Goal: Answer question/provide support: Share knowledge or assist other users

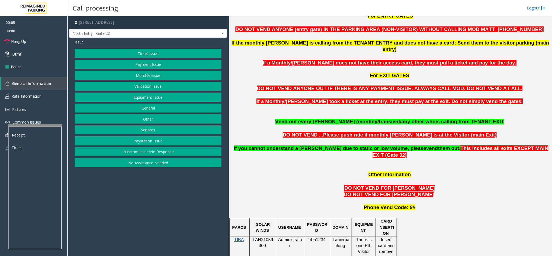
scroll to position [323, 0]
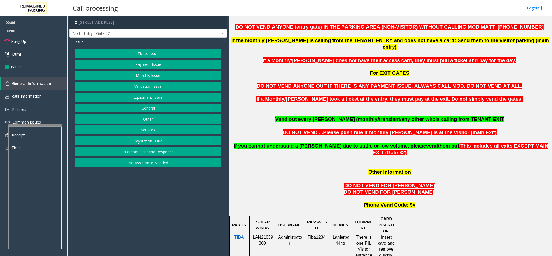
click at [257, 234] on p "LAN21059300" at bounding box center [263, 240] width 22 height 12
copy p "LAN21059300"
click at [142, 75] on button "Monthly Issue" at bounding box center [148, 75] width 147 height 9
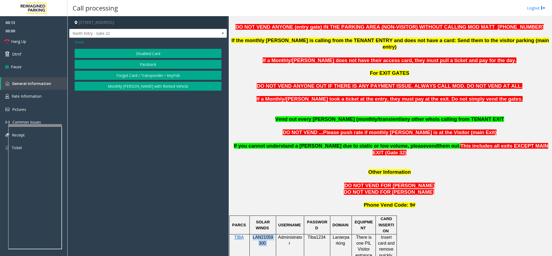
click at [142, 65] on button "Passback" at bounding box center [148, 64] width 147 height 9
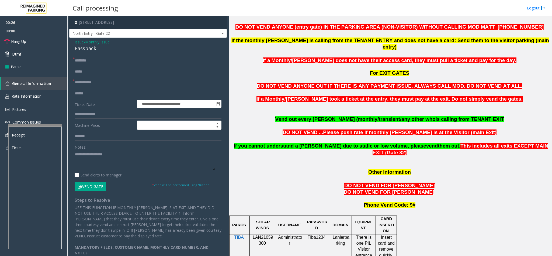
click at [89, 50] on div "Passback" at bounding box center [148, 48] width 147 height 7
type textarea "********"
click at [84, 58] on input "text" at bounding box center [148, 60] width 147 height 9
type input "**********"
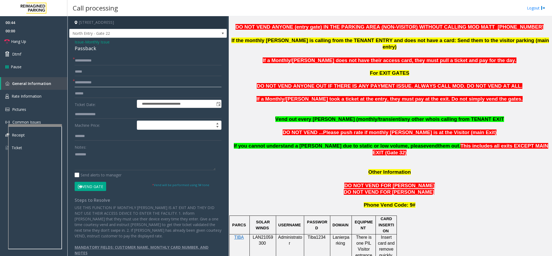
click at [119, 81] on input "text" at bounding box center [148, 82] width 147 height 9
type input "*****"
click at [75, 155] on textarea at bounding box center [145, 160] width 141 height 20
click at [118, 156] on textarea at bounding box center [145, 160] width 141 height 20
click at [178, 162] on textarea at bounding box center [145, 160] width 141 height 20
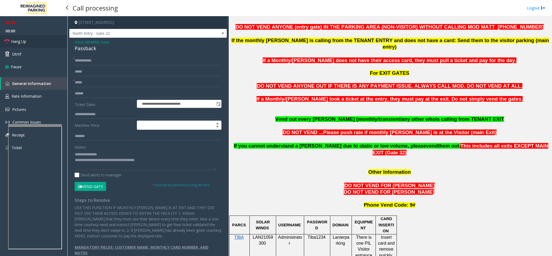
click at [33, 39] on link "Hang Up" at bounding box center [33, 41] width 67 height 13
click at [164, 163] on textarea at bounding box center [145, 160] width 141 height 20
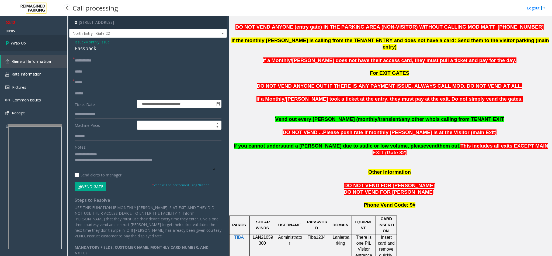
type textarea "**********"
click at [33, 38] on link "Wrap Up" at bounding box center [33, 43] width 67 height 16
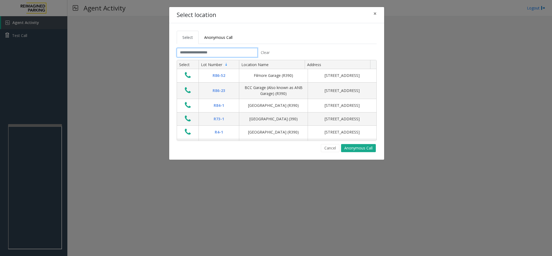
click at [192, 54] on input "text" at bounding box center [217, 52] width 81 height 9
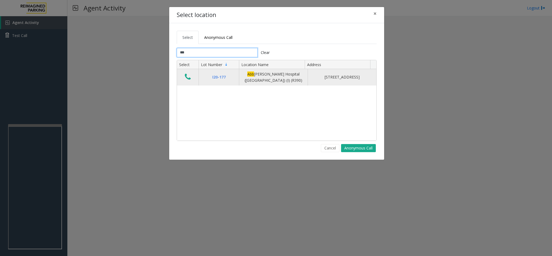
type input "***"
click at [189, 75] on icon "Data table" at bounding box center [188, 77] width 6 height 8
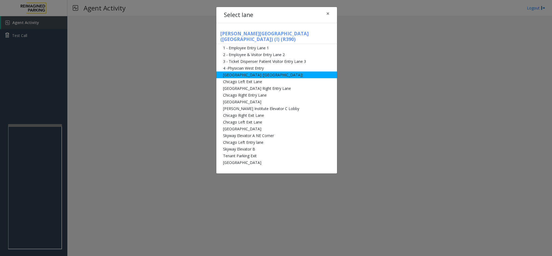
click at [234, 72] on li "[GEOGRAPHIC_DATA] ([GEOGRAPHIC_DATA])" at bounding box center [276, 74] width 121 height 7
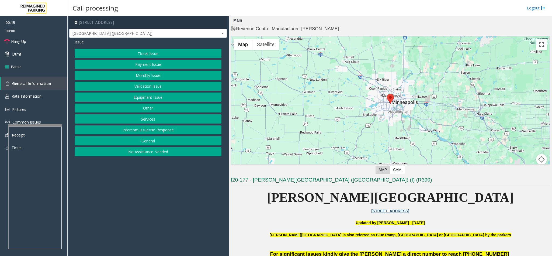
click at [167, 134] on button "Intercom Issue/No Response" at bounding box center [148, 129] width 147 height 9
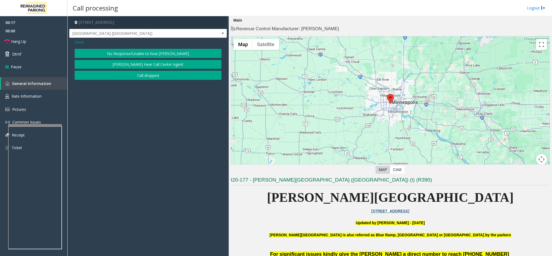
click at [156, 56] on button "No Response/Unable to hear [PERSON_NAME]" at bounding box center [148, 53] width 147 height 9
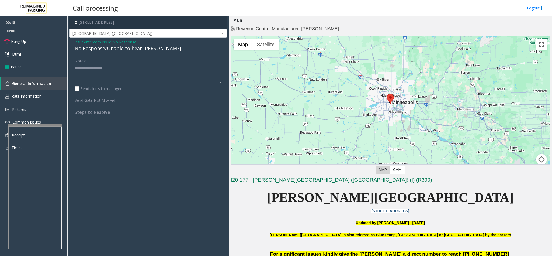
click at [75, 43] on span "Issue" at bounding box center [79, 42] width 9 height 6
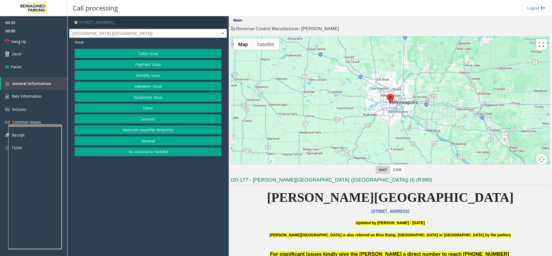
click at [141, 97] on button "Equipment Issue" at bounding box center [148, 96] width 147 height 9
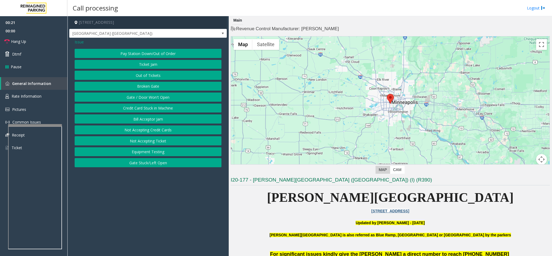
click at [144, 94] on button "Gate / Door Won't Open" at bounding box center [148, 96] width 147 height 9
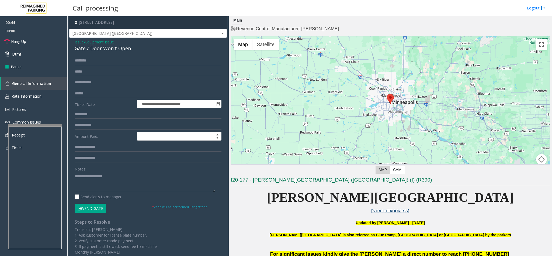
click at [92, 208] on button "Vend Gate" at bounding box center [91, 207] width 32 height 9
click at [43, 45] on link "Hang Up" at bounding box center [33, 41] width 67 height 13
click at [91, 181] on textarea at bounding box center [145, 182] width 141 height 20
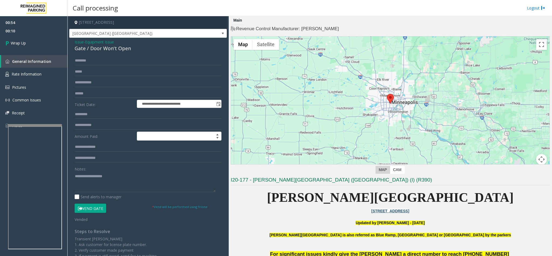
click at [79, 43] on span "Issue" at bounding box center [79, 42] width 9 height 6
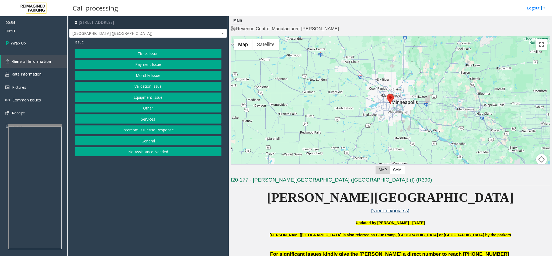
click at [150, 99] on button "Equipment Issue" at bounding box center [148, 96] width 147 height 9
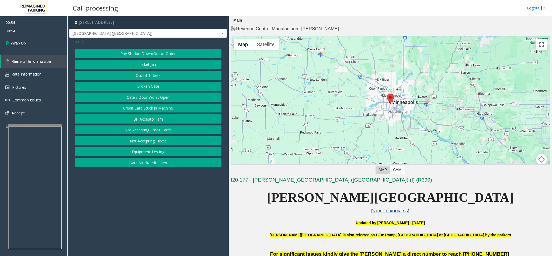
click at [78, 42] on span "Issue" at bounding box center [79, 42] width 9 height 6
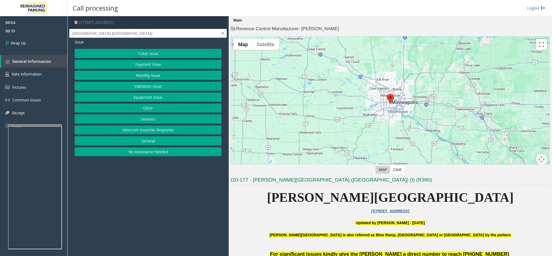
click at [149, 131] on button "Intercom Issue/No Response" at bounding box center [148, 129] width 147 height 9
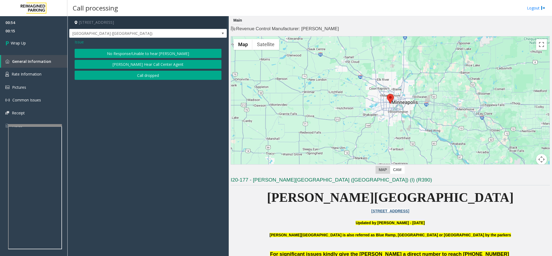
click at [143, 53] on button "No Response/Unable to hear [PERSON_NAME]" at bounding box center [148, 53] width 147 height 9
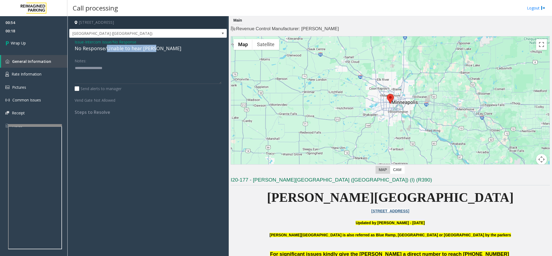
drag, startPoint x: 106, startPoint y: 50, endPoint x: 154, endPoint y: 50, distance: 48.5
click at [154, 50] on div "No Response/Unable to hear [PERSON_NAME]" at bounding box center [148, 48] width 147 height 7
click at [147, 74] on textarea at bounding box center [148, 74] width 147 height 20
type textarea "**********"
click at [16, 42] on span "Wrap Up" at bounding box center [18, 43] width 15 height 6
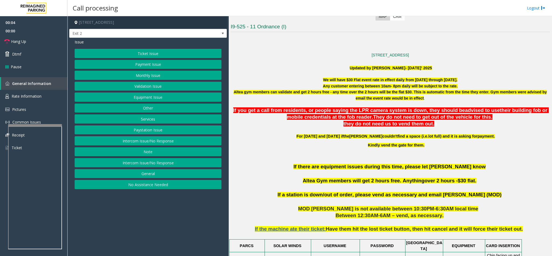
scroll to position [162, 0]
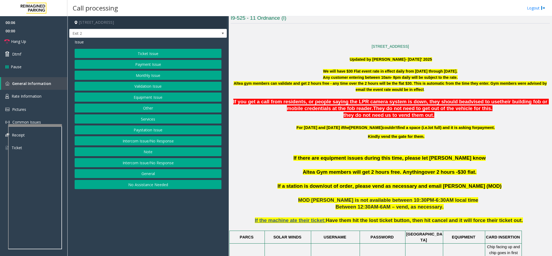
click at [149, 88] on button "Validation Issue" at bounding box center [148, 86] width 147 height 9
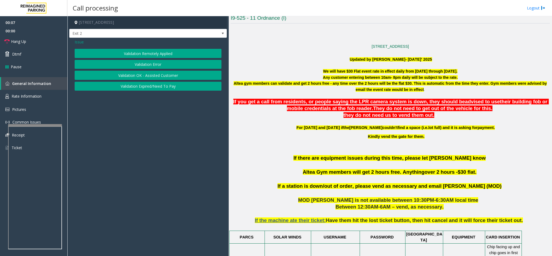
click at [144, 65] on button "Validation Error" at bounding box center [148, 64] width 147 height 9
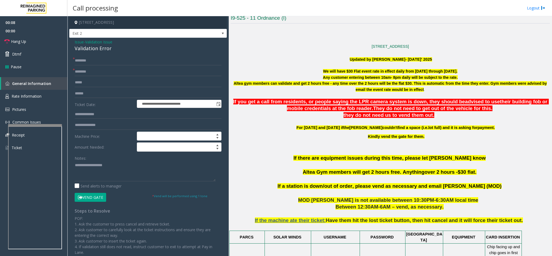
click at [79, 49] on div "Validation Error" at bounding box center [148, 48] width 147 height 7
type textarea "**********"
click at [83, 58] on input "text" at bounding box center [148, 60] width 147 height 9
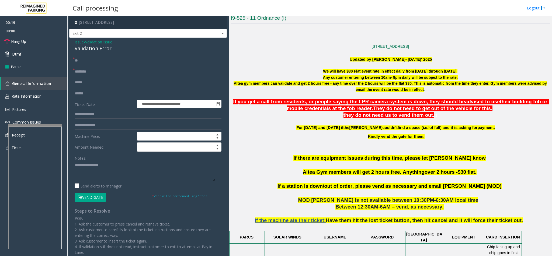
type input "*"
type input "***"
click at [91, 93] on input "text" at bounding box center [148, 93] width 147 height 9
click at [75, 167] on textarea at bounding box center [145, 171] width 141 height 20
click at [132, 164] on textarea at bounding box center [145, 171] width 141 height 20
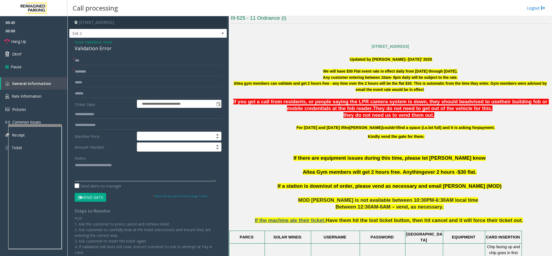
type textarea "**********"
click at [79, 92] on input "text" at bounding box center [148, 93] width 147 height 9
type input "*******"
click at [95, 118] on input "text" at bounding box center [148, 114] width 147 height 9
click at [92, 73] on input "text" at bounding box center [148, 71] width 147 height 9
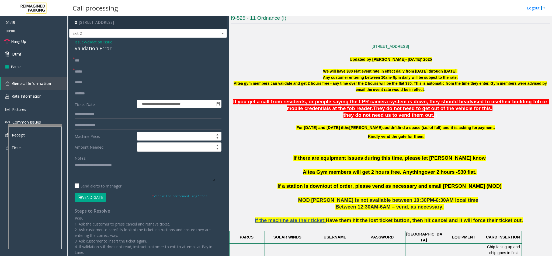
type input "*****"
click at [125, 167] on textarea at bounding box center [145, 171] width 141 height 20
click at [32, 43] on link "Hang Up" at bounding box center [33, 41] width 67 height 13
click at [98, 171] on textarea at bounding box center [145, 171] width 141 height 20
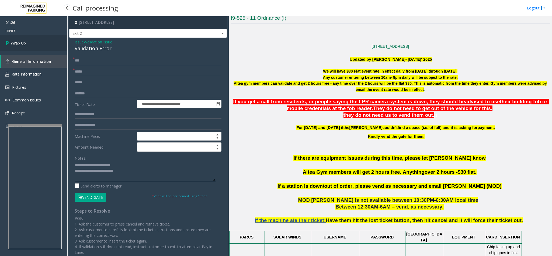
type textarea "**********"
click at [40, 43] on link "Wrap Up" at bounding box center [33, 43] width 67 height 16
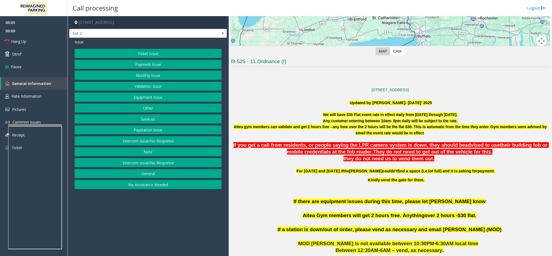
scroll to position [162, 0]
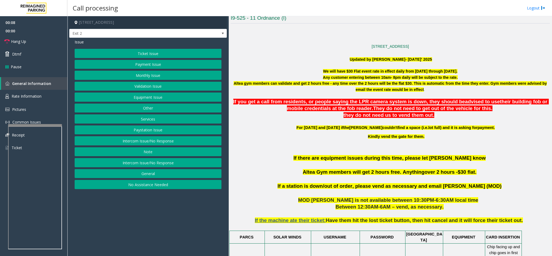
click at [151, 87] on button "Validation Issue" at bounding box center [148, 86] width 147 height 9
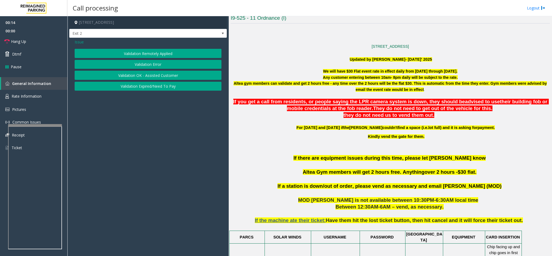
click at [78, 42] on span "Issue" at bounding box center [79, 42] width 9 height 6
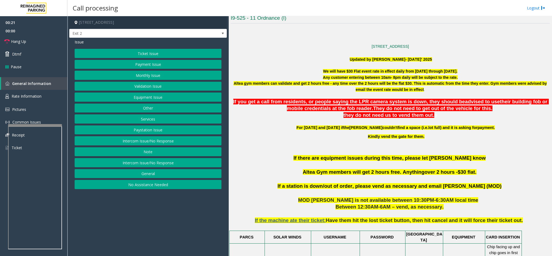
click at [137, 88] on button "Validation Issue" at bounding box center [148, 86] width 147 height 9
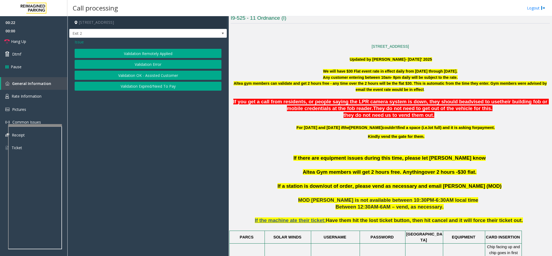
click at [139, 66] on button "Validation Error" at bounding box center [148, 64] width 147 height 9
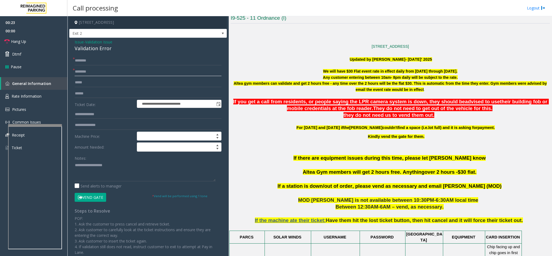
click at [112, 68] on input "text" at bounding box center [148, 71] width 147 height 9
type input "*****"
click at [93, 46] on div "Validation Error" at bounding box center [148, 48] width 147 height 7
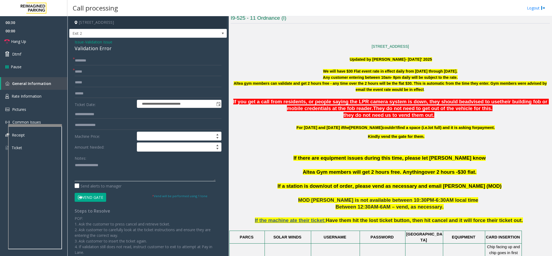
click at [75, 165] on textarea at bounding box center [145, 171] width 141 height 20
click at [128, 171] on textarea at bounding box center [145, 171] width 141 height 20
type textarea "**********"
click at [93, 63] on input "text" at bounding box center [148, 60] width 147 height 9
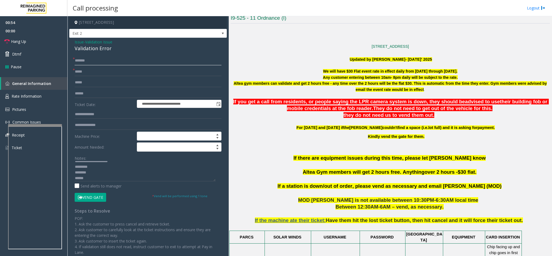
type input "*******"
click at [91, 94] on input "text" at bounding box center [148, 93] width 147 height 9
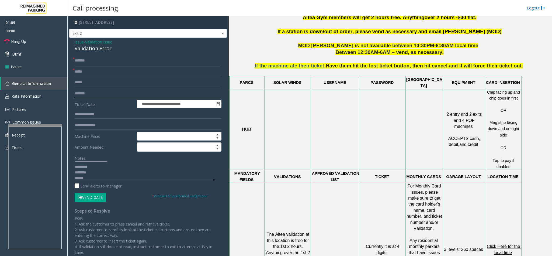
scroll to position [323, 0]
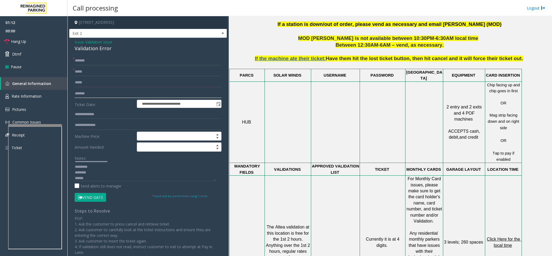
type input "*******"
click at [128, 167] on textarea at bounding box center [145, 171] width 141 height 20
click at [124, 168] on textarea at bounding box center [145, 171] width 141 height 20
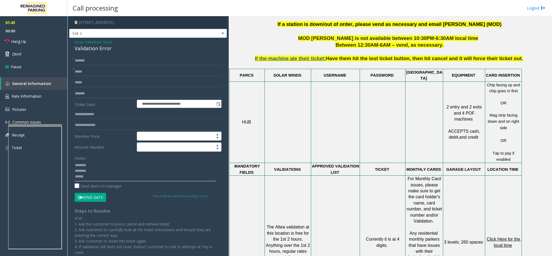
click at [110, 168] on textarea at bounding box center [145, 171] width 141 height 20
click at [504, 237] on span "Click Here for the local time" at bounding box center [504, 242] width 35 height 11
click at [92, 171] on textarea at bounding box center [145, 171] width 141 height 20
click at [91, 168] on textarea at bounding box center [145, 171] width 141 height 20
click at [88, 176] on textarea at bounding box center [145, 171] width 141 height 20
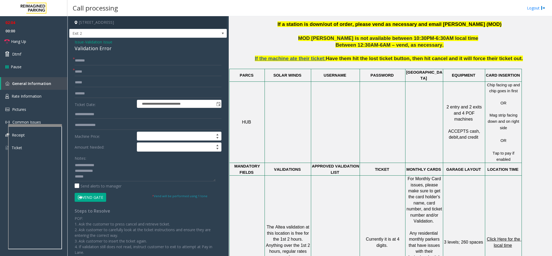
click at [95, 197] on button "Vend Gate" at bounding box center [91, 197] width 32 height 9
click at [96, 175] on textarea at bounding box center [145, 171] width 141 height 20
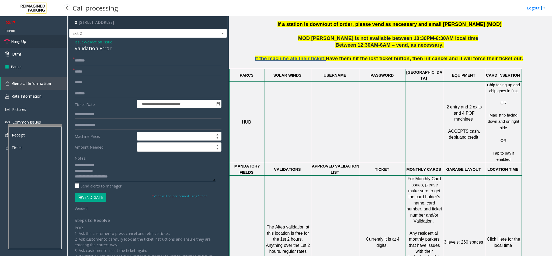
type textarea "**********"
click at [36, 44] on link "Hang Up" at bounding box center [33, 41] width 67 height 13
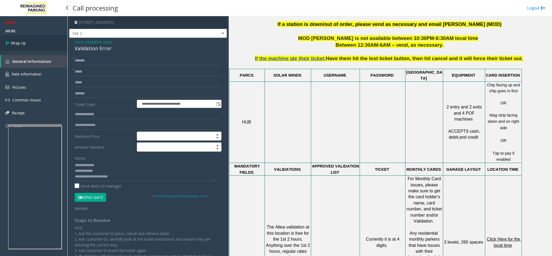
click at [36, 44] on link "Wrap Up" at bounding box center [33, 43] width 67 height 16
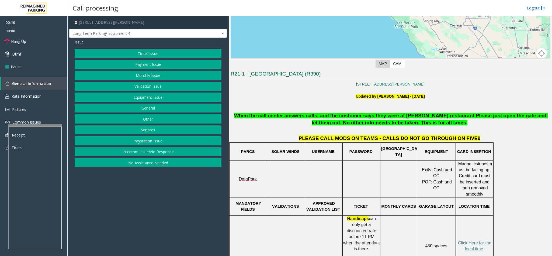
scroll to position [121, 0]
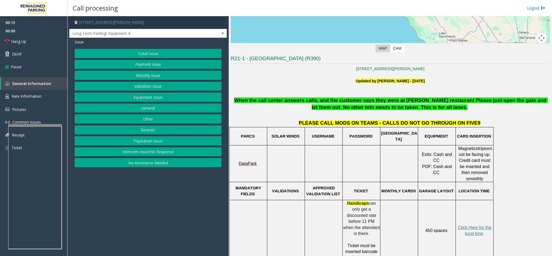
click at [137, 95] on button "Equipment Issue" at bounding box center [148, 96] width 147 height 9
click at [153, 100] on button "Gate / Door Won't Open" at bounding box center [148, 96] width 147 height 9
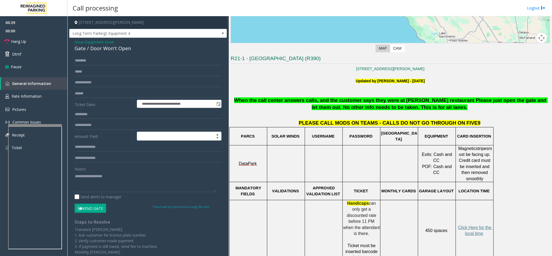
click at [87, 207] on button "Vend Gate" at bounding box center [91, 207] width 32 height 9
click at [88, 185] on textarea at bounding box center [145, 182] width 141 height 20
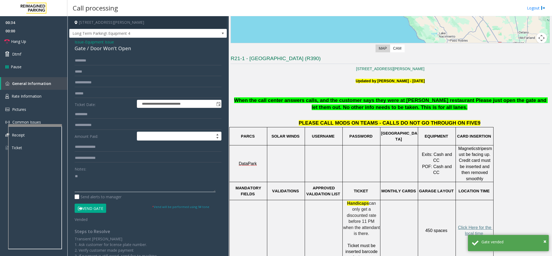
type textarea "*"
click at [80, 43] on span "Issue" at bounding box center [79, 42] width 9 height 6
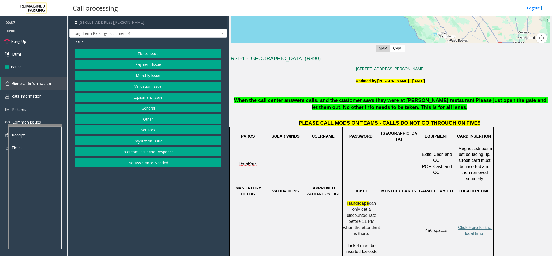
click at [154, 96] on button "Equipment Issue" at bounding box center [148, 96] width 147 height 9
click at [147, 64] on button "Ticket Jam" at bounding box center [148, 64] width 147 height 9
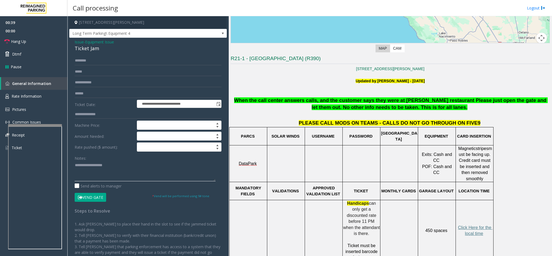
click at [102, 169] on textarea at bounding box center [145, 171] width 141 height 20
click at [98, 196] on button "Vend Gate" at bounding box center [91, 197] width 32 height 9
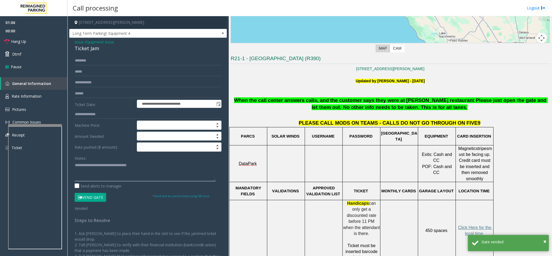
click at [150, 167] on textarea at bounding box center [145, 171] width 141 height 20
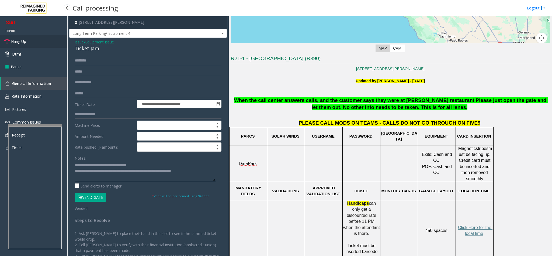
type textarea "**********"
click at [48, 42] on link "Hang Up" at bounding box center [33, 41] width 67 height 13
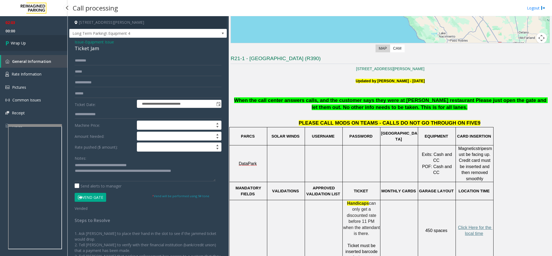
click at [48, 42] on link "Wrap Up" at bounding box center [33, 43] width 67 height 16
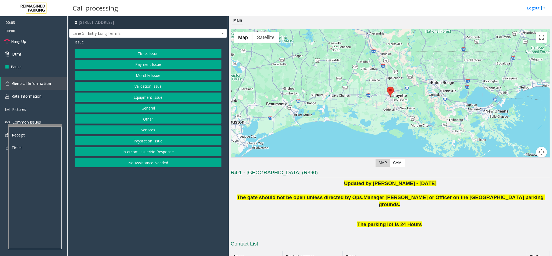
click at [139, 154] on button "Intercom Issue/No Response" at bounding box center [148, 151] width 147 height 9
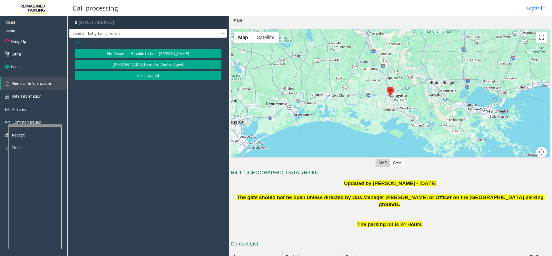
click at [126, 55] on button "No Response/Unable to hear [PERSON_NAME]" at bounding box center [148, 53] width 147 height 9
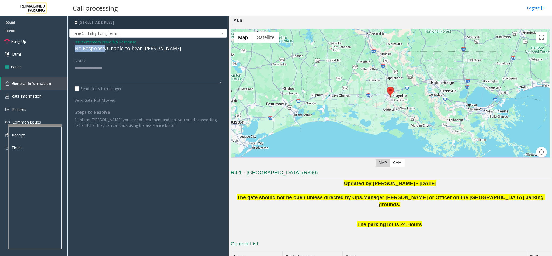
drag, startPoint x: 105, startPoint y: 50, endPoint x: 72, endPoint y: 49, distance: 33.2
click at [72, 49] on div "Issue - Intercom Issue/No Response No Response/Unable to hear [PERSON_NAME] Not…" at bounding box center [148, 86] width 158 height 96
click at [113, 72] on textarea at bounding box center [148, 74] width 147 height 20
click at [110, 63] on div "Notes:" at bounding box center [148, 70] width 147 height 28
click at [107, 71] on textarea at bounding box center [148, 74] width 147 height 20
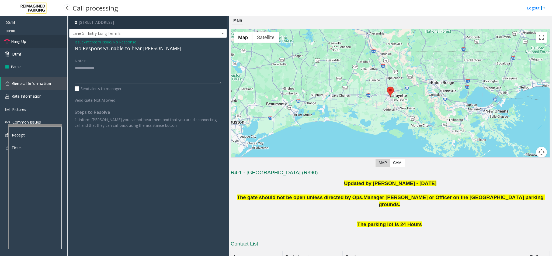
type textarea "**********"
click at [18, 43] on span "Hang Up" at bounding box center [18, 42] width 15 height 6
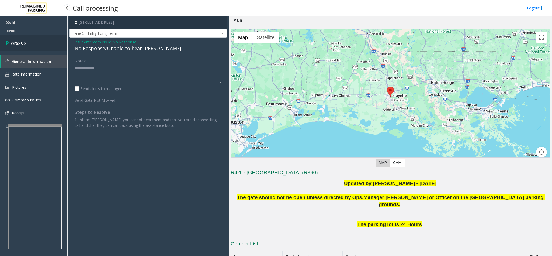
click at [18, 43] on span "Wrap Up" at bounding box center [18, 43] width 15 height 6
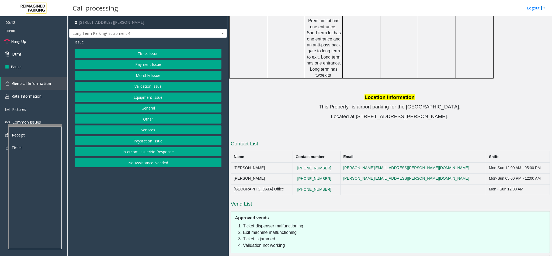
scroll to position [498, 0]
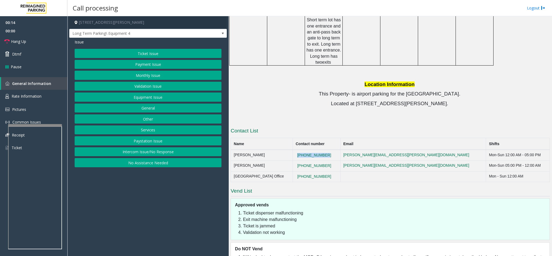
copy tr "[PHONE_NUMBER]"
drag, startPoint x: 363, startPoint y: 131, endPoint x: 308, endPoint y: 132, distance: 55.0
click at [308, 150] on tr "[PERSON_NAME] [PHONE_NUMBER] [PERSON_NAME][EMAIL_ADDRESS][PERSON_NAME][DOMAIN_N…" at bounding box center [390, 155] width 319 height 11
copy tr "[PHONE_NUMBER]"
drag, startPoint x: 356, startPoint y: 142, endPoint x: 325, endPoint y: 143, distance: 31.3
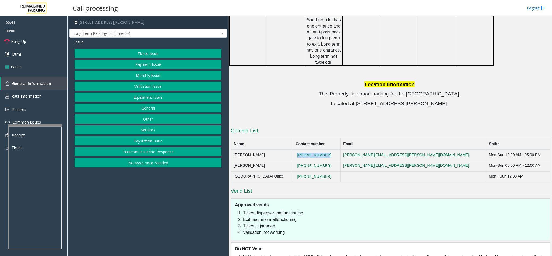
click at [325, 160] on tr "[PERSON_NAME] [PHONE_NUMBER] [PERSON_NAME][EMAIL_ADDRESS][PERSON_NAME][DOMAIN_N…" at bounding box center [390, 165] width 319 height 11
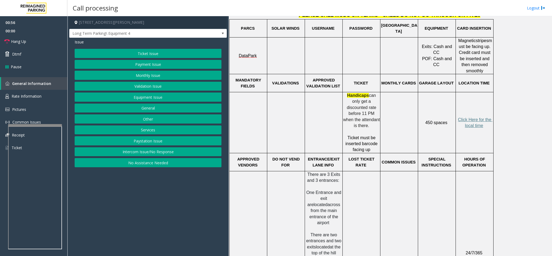
scroll to position [215, 0]
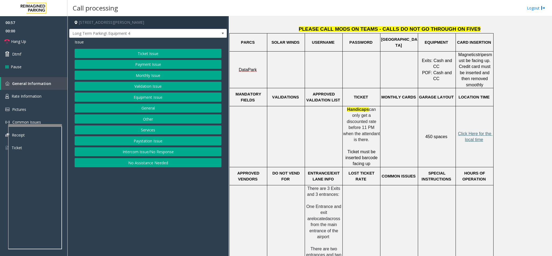
click at [468, 133] on span "Click Here for the local time" at bounding box center [475, 136] width 35 height 11
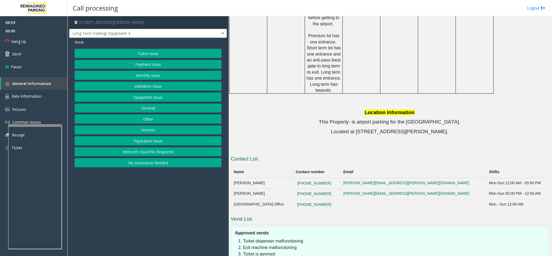
scroll to position [498, 0]
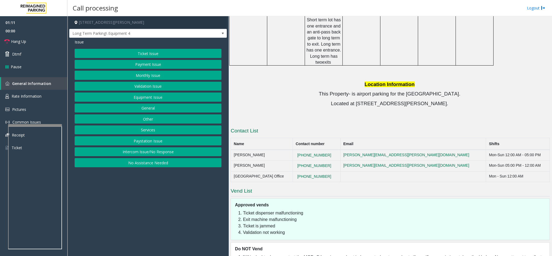
copy tr "[PHONE_NUMBER]"
drag, startPoint x: 362, startPoint y: 152, endPoint x: 323, endPoint y: 154, distance: 39.1
click at [323, 171] on tr "[GEOGRAPHIC_DATA] Office [PHONE_NUMBER] Mon - Sun 12:00 AM" at bounding box center [390, 176] width 319 height 11
click at [153, 97] on button "Equipment Issue" at bounding box center [148, 96] width 147 height 9
click at [150, 77] on button "Out of Tickets" at bounding box center [148, 75] width 147 height 9
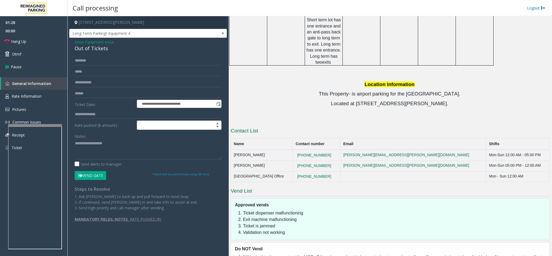
click at [91, 45] on div "Out of Tickets" at bounding box center [148, 48] width 147 height 7
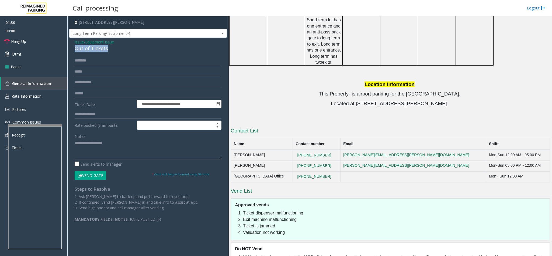
click at [91, 45] on div "Out of Tickets" at bounding box center [148, 48] width 147 height 7
click at [75, 144] on textarea at bounding box center [148, 149] width 147 height 20
click at [119, 144] on textarea at bounding box center [148, 149] width 147 height 20
type textarea "**********"
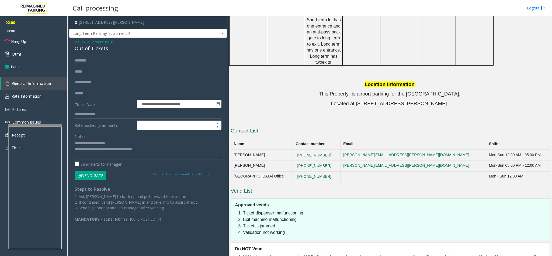
click at [94, 177] on button "Vend Gate" at bounding box center [91, 175] width 32 height 9
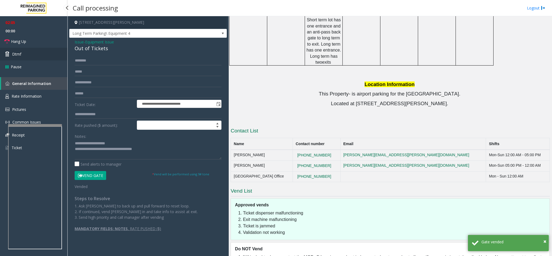
click at [42, 57] on link "Dtmf" at bounding box center [33, 54] width 67 height 13
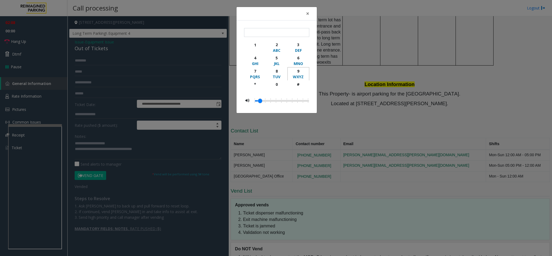
click at [299, 70] on div "9" at bounding box center [298, 71] width 15 height 6
click at [298, 88] on button "#" at bounding box center [299, 86] width 22 height 13
type input "**"
click at [306, 15] on span "×" at bounding box center [307, 14] width 3 height 8
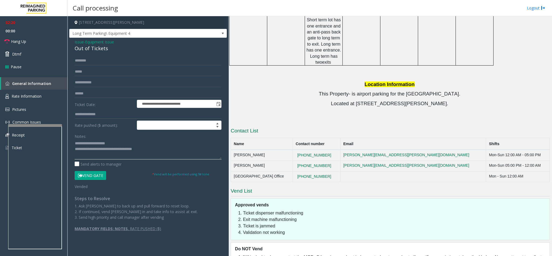
click at [154, 154] on textarea at bounding box center [148, 149] width 147 height 20
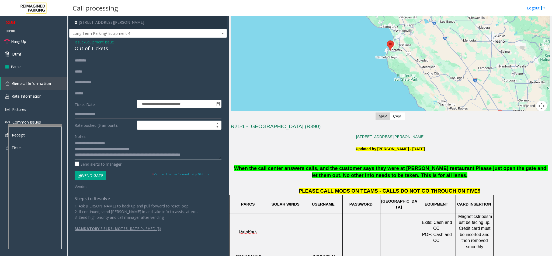
scroll to position [4, 0]
type textarea "**********"
click at [46, 39] on link "Hang Up" at bounding box center [33, 41] width 67 height 13
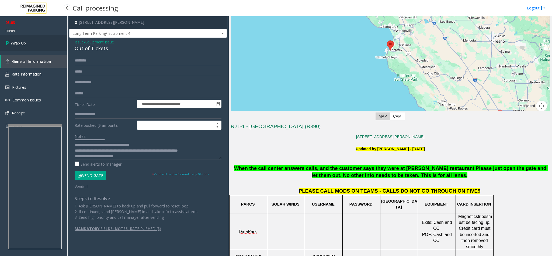
click at [44, 40] on link "Wrap Up" at bounding box center [33, 43] width 67 height 16
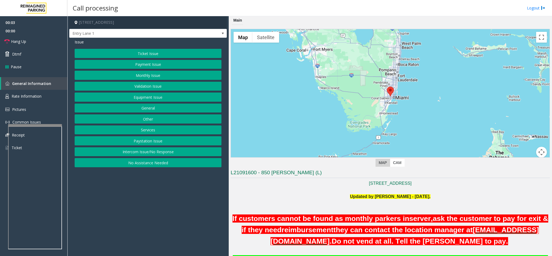
click at [137, 156] on button "Intercom Issue/No Response" at bounding box center [148, 151] width 147 height 9
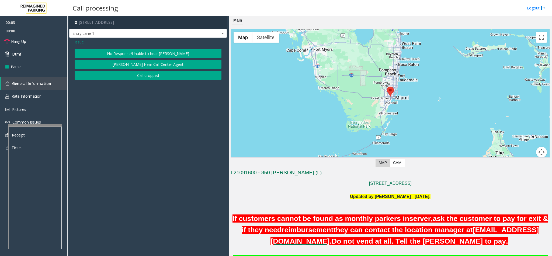
click at [137, 52] on button "No Response/Unable to hear [PERSON_NAME]" at bounding box center [148, 53] width 147 height 9
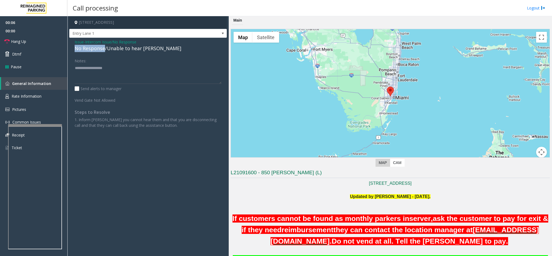
drag, startPoint x: 104, startPoint y: 50, endPoint x: 72, endPoint y: 48, distance: 32.1
click at [72, 48] on div "Issue - Intercom Issue/No Response No Response/Unable to hear [PERSON_NAME] Not…" at bounding box center [148, 86] width 158 height 96
click at [107, 70] on textarea at bounding box center [148, 74] width 147 height 20
type textarea "**********"
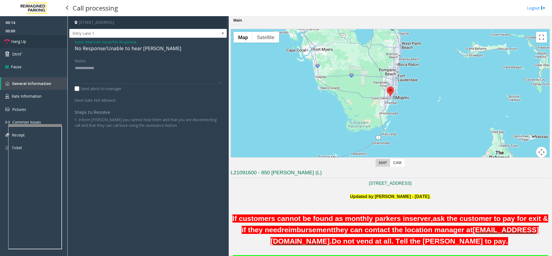
click at [33, 40] on link "Hang Up" at bounding box center [33, 41] width 67 height 13
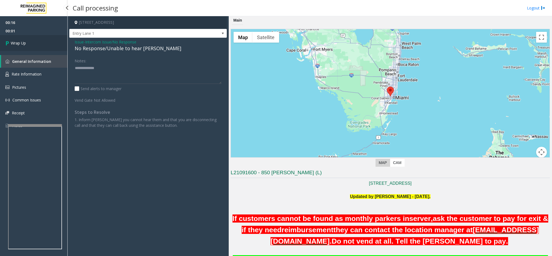
click at [33, 40] on link "Wrap Up" at bounding box center [33, 43] width 67 height 16
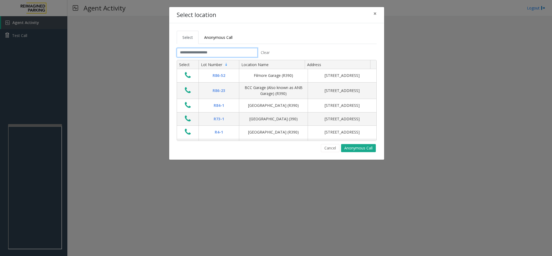
click at [211, 51] on input "text" at bounding box center [217, 52] width 81 height 9
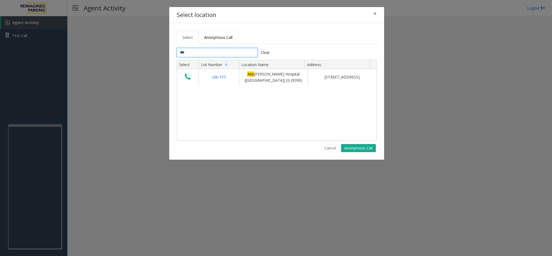
type input "***"
click at [217, 35] on span "Anonymous Call" at bounding box center [218, 37] width 28 height 5
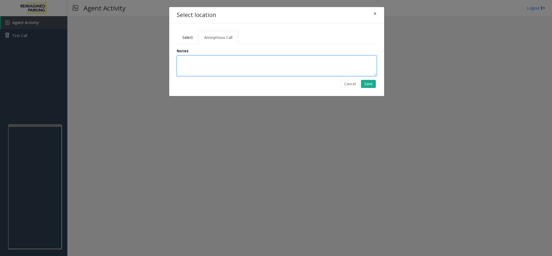
click at [188, 67] on textarea at bounding box center [277, 66] width 200 height 20
drag, startPoint x: 376, startPoint y: 75, endPoint x: 361, endPoint y: 92, distance: 23.2
click at [361, 92] on div "**********" at bounding box center [276, 59] width 215 height 73
type textarea "**********"
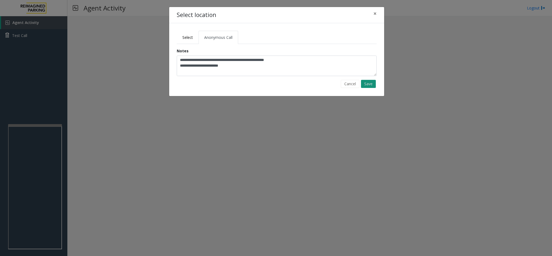
click at [365, 87] on button "Save" at bounding box center [368, 84] width 15 height 8
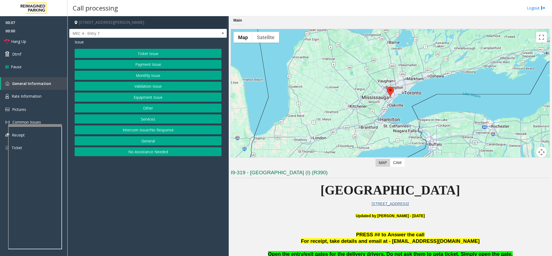
drag, startPoint x: 141, startPoint y: 132, endPoint x: 125, endPoint y: 83, distance: 51.4
click at [141, 132] on button "Intercom Issue/No Response" at bounding box center [148, 129] width 147 height 9
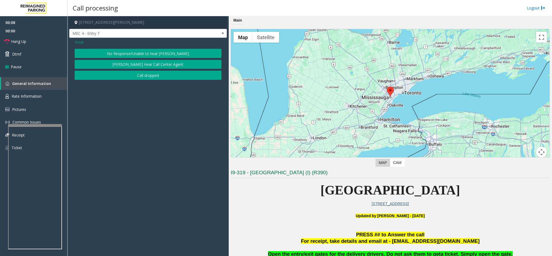
click at [119, 55] on button "No Response/Unable to hear [PERSON_NAME]" at bounding box center [148, 53] width 147 height 9
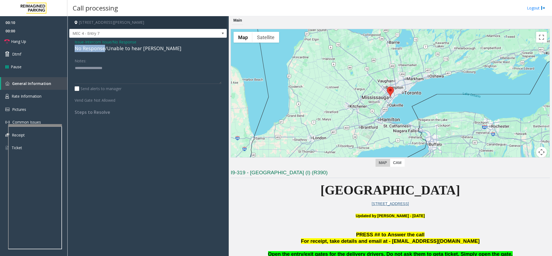
drag, startPoint x: 105, startPoint y: 49, endPoint x: 75, endPoint y: 49, distance: 29.9
click at [75, 49] on div "No Response/Unable to hear [PERSON_NAME]" at bounding box center [148, 48] width 147 height 7
type textarea "**********"
click at [33, 42] on link "Hang Up" at bounding box center [33, 41] width 67 height 13
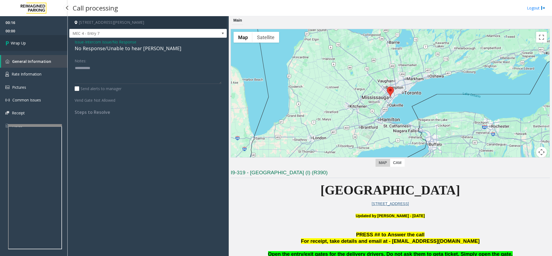
click at [33, 42] on link "Wrap Up" at bounding box center [33, 43] width 67 height 16
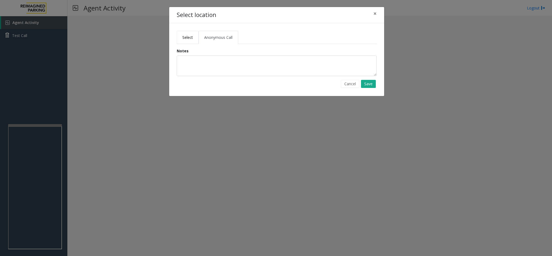
click at [186, 43] on link "Select" at bounding box center [188, 37] width 22 height 13
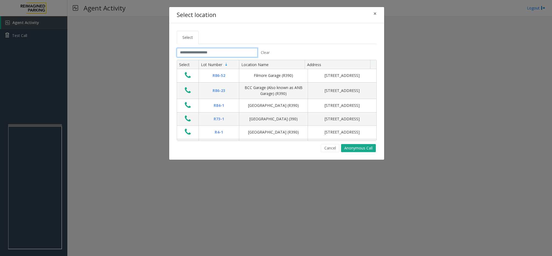
click at [189, 55] on input "text" at bounding box center [217, 52] width 81 height 9
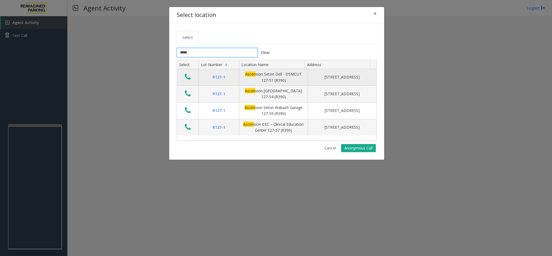
type input "*****"
click at [186, 79] on icon "Data table" at bounding box center [188, 77] width 6 height 8
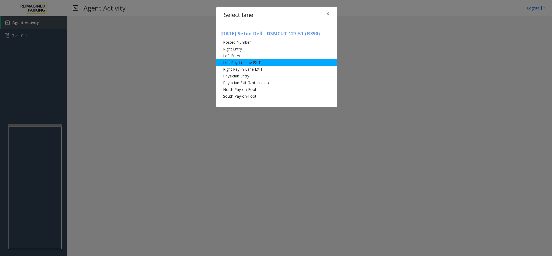
click at [260, 65] on li "Left Pay-in-Lane EXIT" at bounding box center [276, 62] width 121 height 7
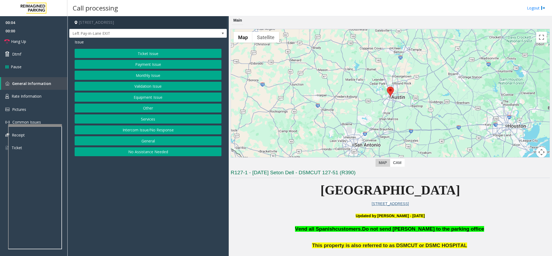
click at [147, 97] on button "Equipment Issue" at bounding box center [148, 96] width 147 height 9
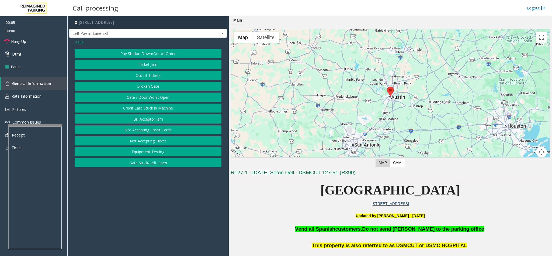
click at [145, 98] on button "Gate / Door Won't Open" at bounding box center [148, 96] width 147 height 9
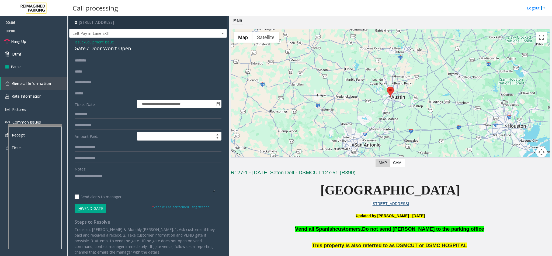
click at [96, 60] on input "text" at bounding box center [148, 60] width 147 height 9
click at [76, 43] on span "Issue" at bounding box center [79, 42] width 9 height 6
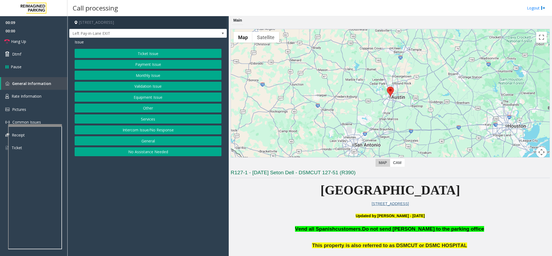
click at [147, 118] on button "Services" at bounding box center [148, 118] width 147 height 9
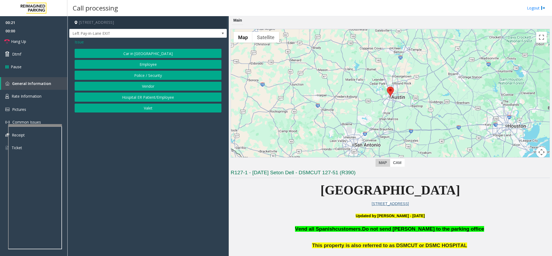
click at [139, 65] on button "Employee" at bounding box center [148, 64] width 147 height 9
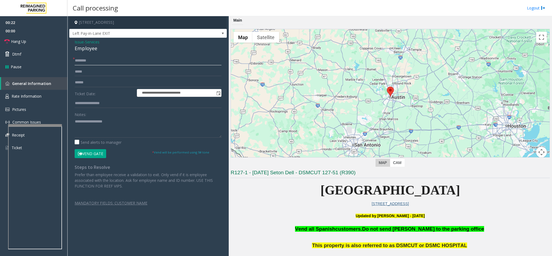
click at [94, 62] on input "text" at bounding box center [148, 60] width 147 height 9
click at [92, 101] on input "**********" at bounding box center [148, 103] width 147 height 9
type input "**********"
click at [92, 61] on input "text" at bounding box center [148, 60] width 147 height 9
type input "****"
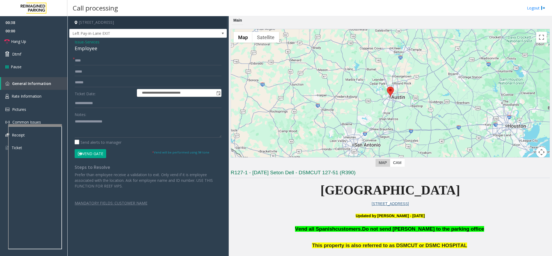
click at [98, 147] on form "**********" at bounding box center [148, 107] width 147 height 102
click at [96, 151] on button "Vend Gate" at bounding box center [91, 153] width 32 height 9
click at [90, 125] on textarea at bounding box center [148, 127] width 147 height 20
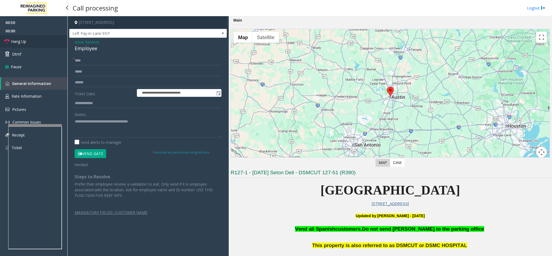
click at [32, 44] on link "Hang Up" at bounding box center [33, 41] width 67 height 13
click at [116, 123] on textarea at bounding box center [148, 127] width 147 height 20
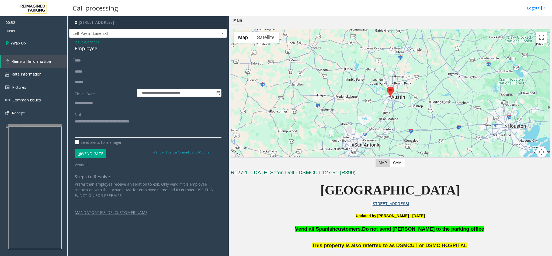
click at [146, 122] on textarea at bounding box center [148, 127] width 147 height 20
type textarea "**********"
click at [43, 49] on link "Wrap Up" at bounding box center [33, 43] width 67 height 16
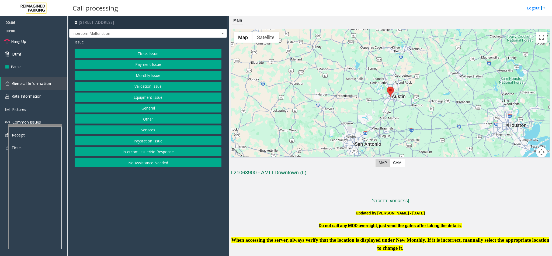
click at [132, 154] on button "Intercom Issue/No Response" at bounding box center [148, 151] width 147 height 9
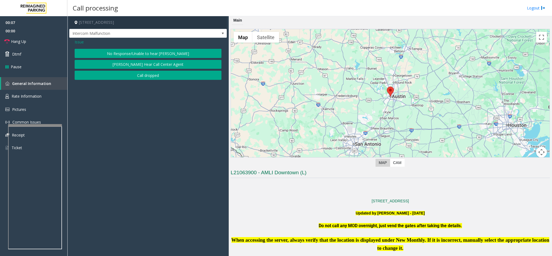
click at [125, 51] on button "No Response/Unable to hear [PERSON_NAME]" at bounding box center [148, 53] width 147 height 9
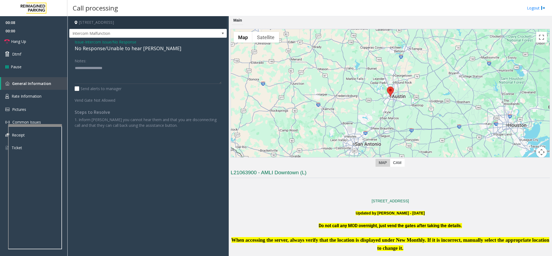
click at [87, 43] on span "Intercom Issue/No Response" at bounding box center [110, 42] width 51 height 6
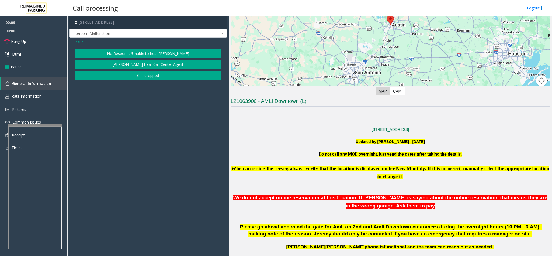
scroll to position [243, 0]
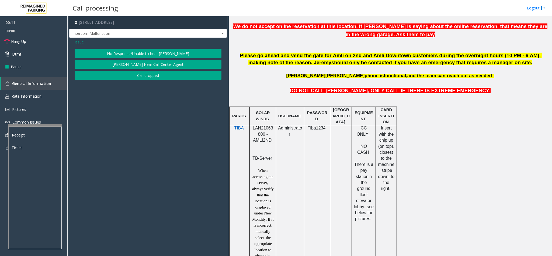
click at [260, 134] on span "LAN21063800 - AMLI2ND" at bounding box center [263, 134] width 20 height 17
copy span "LAN21063800"
click at [79, 43] on span "Issue" at bounding box center [79, 42] width 9 height 6
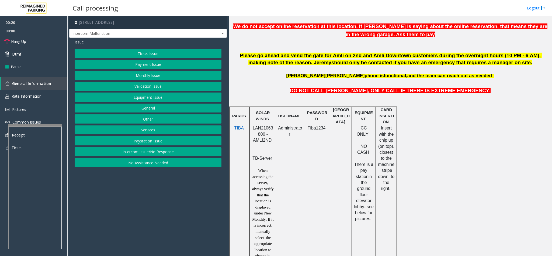
click at [156, 86] on button "Validation Issue" at bounding box center [148, 86] width 147 height 9
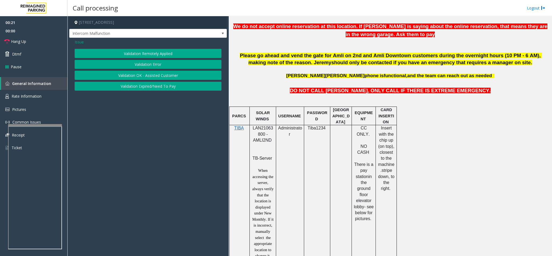
click at [143, 70] on div "Validation Remotely Applied Validation Error Validation OK - Assisted Customer …" at bounding box center [148, 70] width 147 height 42
click at [138, 68] on button "Validation Error" at bounding box center [148, 64] width 147 height 9
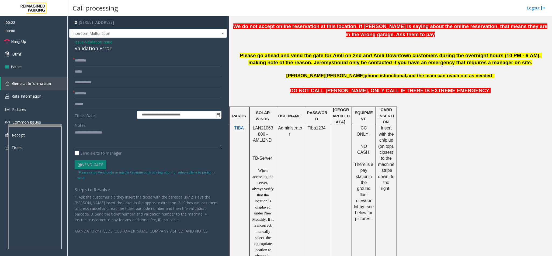
click at [82, 45] on div "Validation Error" at bounding box center [148, 48] width 147 height 7
click at [75, 131] on textarea at bounding box center [148, 138] width 147 height 20
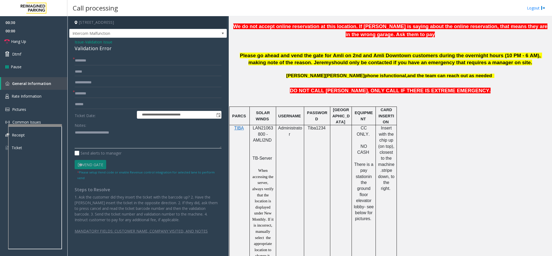
type textarea "**********"
click at [84, 91] on input "text" at bounding box center [148, 93] width 147 height 9
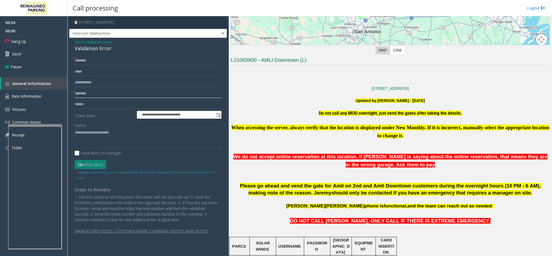
scroll to position [81, 0]
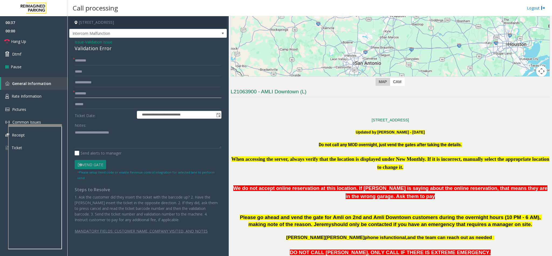
click at [92, 91] on input "text" at bounding box center [148, 93] width 147 height 9
type input "****"
click at [91, 62] on input "text" at bounding box center [148, 60] width 147 height 9
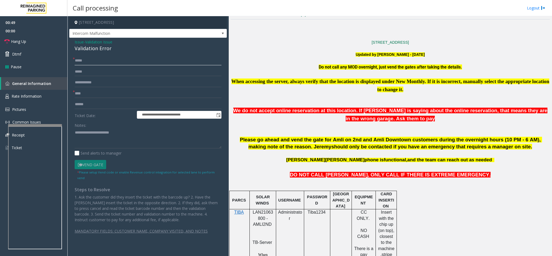
scroll to position [202, 0]
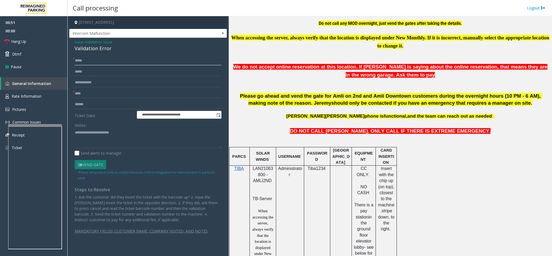
type input "****"
click at [160, 138] on textarea at bounding box center [148, 138] width 147 height 20
type textarea "**********"
click at [48, 46] on link "Hang Up" at bounding box center [33, 41] width 67 height 13
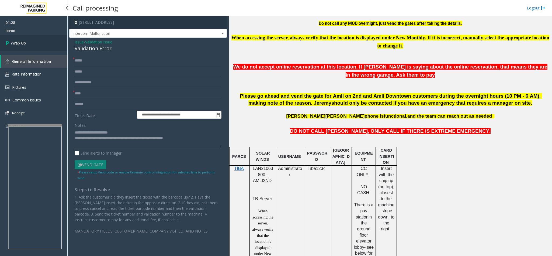
click at [48, 46] on link "Wrap Up" at bounding box center [33, 43] width 67 height 16
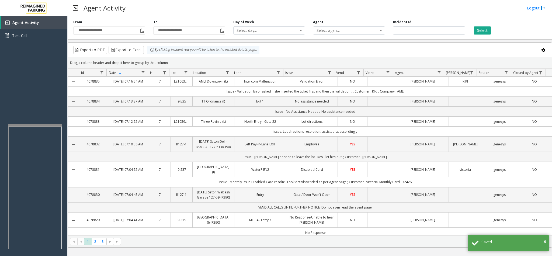
click at [387, 86] on td "Data table" at bounding box center [382, 82] width 30 height 10
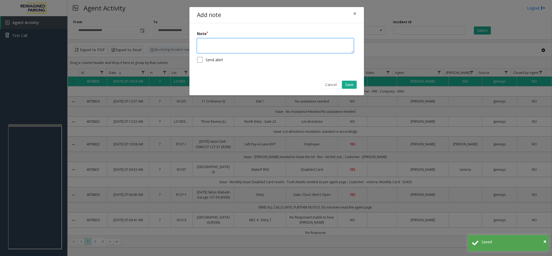
click at [255, 50] on textarea at bounding box center [275, 45] width 157 height 15
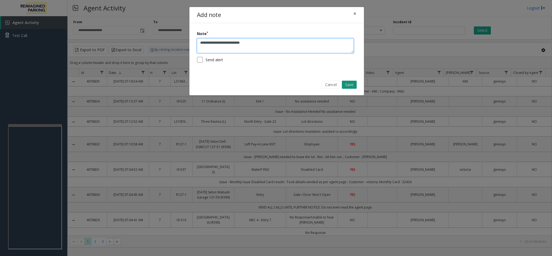
type textarea "**********"
click at [352, 85] on button "Save" at bounding box center [349, 85] width 15 height 8
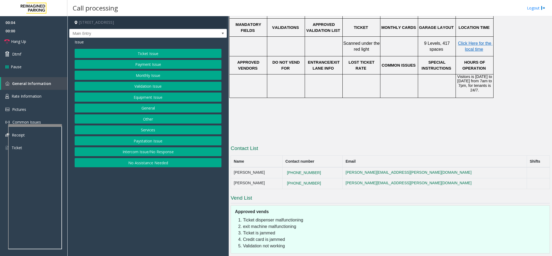
scroll to position [240, 0]
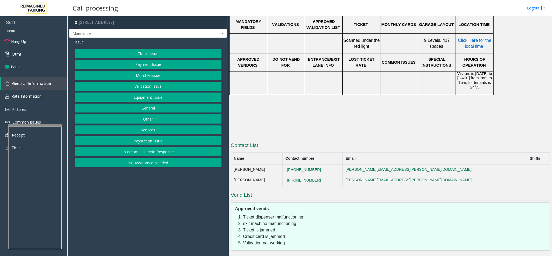
click at [139, 99] on button "Equipment Issue" at bounding box center [148, 96] width 147 height 9
click at [139, 99] on button "Gate / Door Won't Open" at bounding box center [148, 96] width 147 height 9
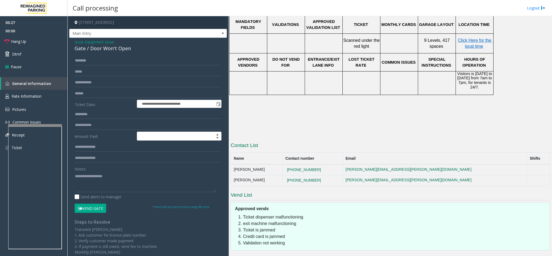
click at [76, 42] on span "Issue" at bounding box center [79, 42] width 9 height 6
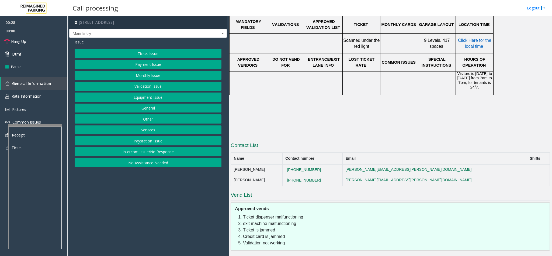
drag, startPoint x: 155, startPoint y: 153, endPoint x: 122, endPoint y: 57, distance: 101.4
click at [153, 146] on div "Ticket Issue Payment Issue Monthly Issue Validation Issue Equipment Issue Gener…" at bounding box center [148, 108] width 147 height 118
click at [140, 152] on button "Intercom Issue/No Response" at bounding box center [148, 151] width 147 height 9
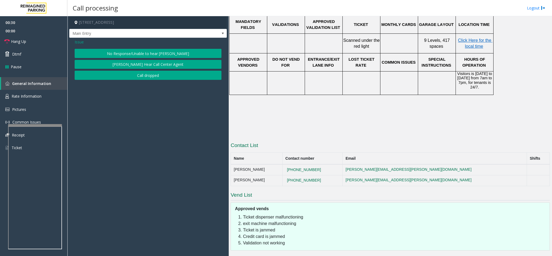
click at [153, 55] on button "No Response/Unable to hear [PERSON_NAME]" at bounding box center [148, 53] width 147 height 9
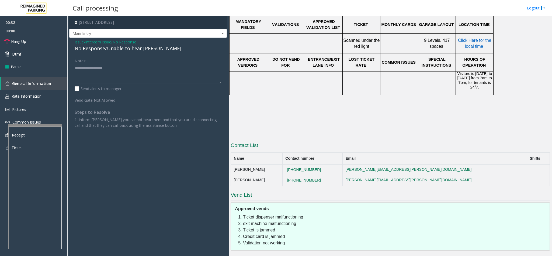
click at [82, 41] on span "Issue" at bounding box center [79, 42] width 9 height 6
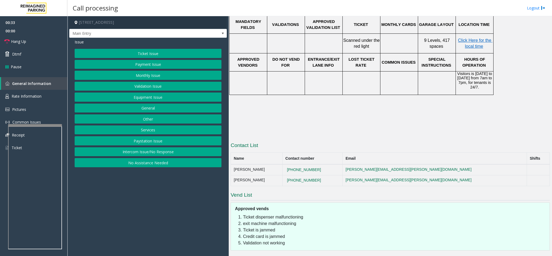
click at [138, 101] on button "Equipment Issue" at bounding box center [148, 96] width 147 height 9
click at [139, 97] on button "Gate / Door Won't Open" at bounding box center [148, 96] width 147 height 9
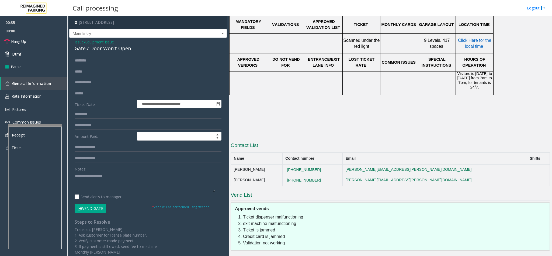
click at [92, 209] on button "Vend Gate" at bounding box center [91, 207] width 32 height 9
click at [78, 42] on span "Issue" at bounding box center [79, 42] width 9 height 6
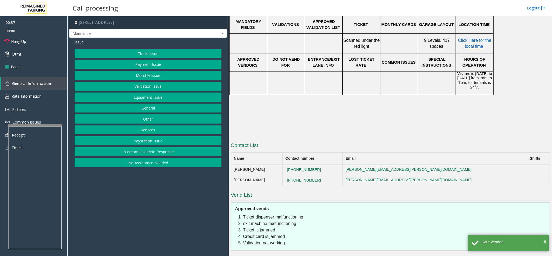
click at [188, 156] on button "Intercom Issue/No Response" at bounding box center [148, 151] width 147 height 9
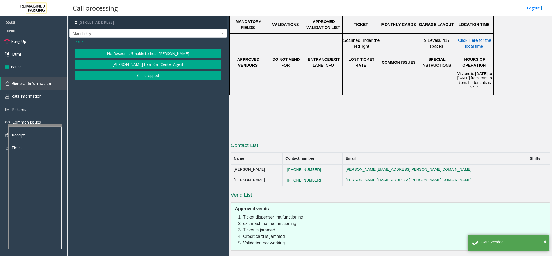
click at [146, 54] on button "No Response/Unable to hear [PERSON_NAME]" at bounding box center [148, 53] width 147 height 9
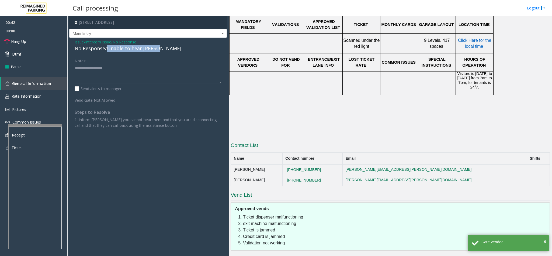
drag, startPoint x: 106, startPoint y: 49, endPoint x: 158, endPoint y: 49, distance: 52.6
click at [158, 49] on div "No Response/Unable to hear [PERSON_NAME]" at bounding box center [148, 48] width 147 height 7
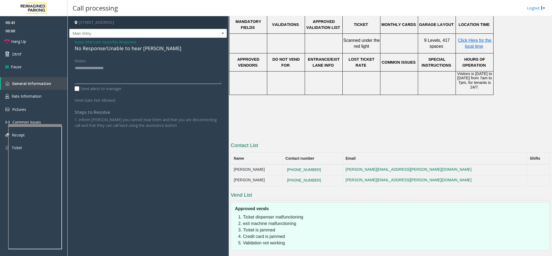
click at [164, 70] on textarea at bounding box center [148, 74] width 147 height 20
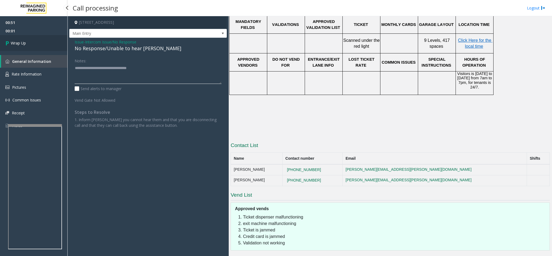
type textarea "**********"
click at [17, 39] on link "Wrap Up" at bounding box center [33, 43] width 67 height 16
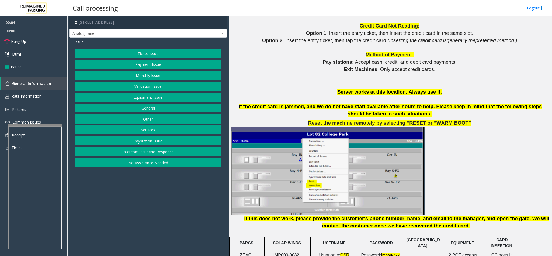
scroll to position [566, 0]
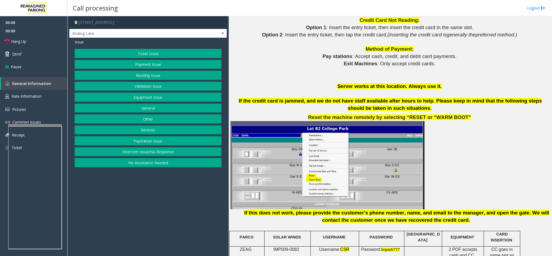
click at [281, 247] on span "IMP009-0082" at bounding box center [287, 249] width 26 height 5
copy p "IMP009-0082"
click at [182, 72] on button "Monthly Issue" at bounding box center [148, 75] width 147 height 9
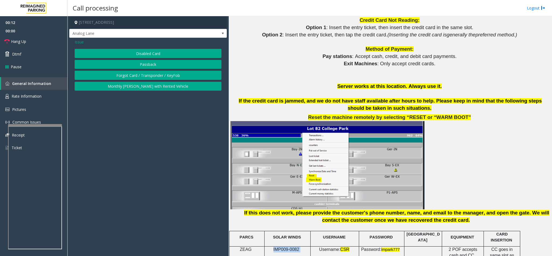
click at [150, 71] on button "Forgot Card / Transponder / KeyFob" at bounding box center [148, 75] width 147 height 9
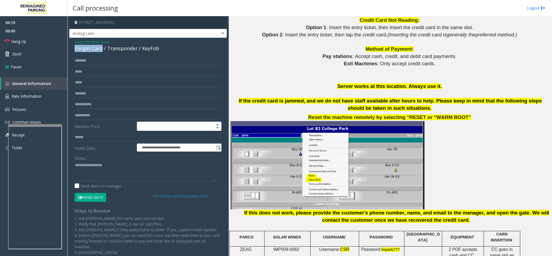
drag, startPoint x: 101, startPoint y: 49, endPoint x: 69, endPoint y: 47, distance: 32.1
click at [69, 47] on div "**********" at bounding box center [148, 158] width 158 height 240
click at [76, 165] on textarea at bounding box center [145, 171] width 141 height 20
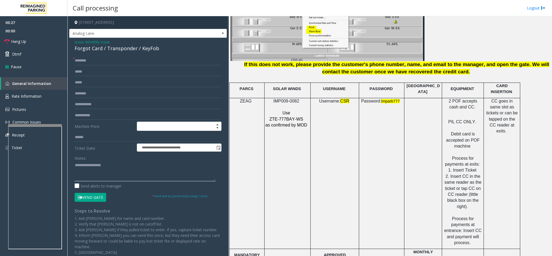
scroll to position [728, 0]
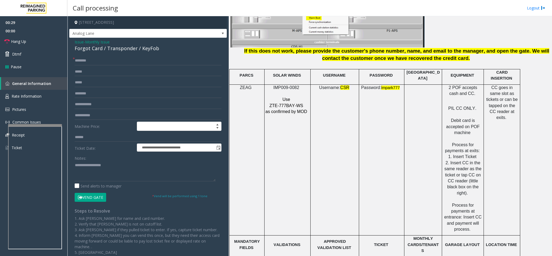
click at [111, 167] on textarea at bounding box center [145, 171] width 141 height 20
type textarea "**********"
click at [87, 58] on input "text" at bounding box center [148, 60] width 147 height 9
type input "*"
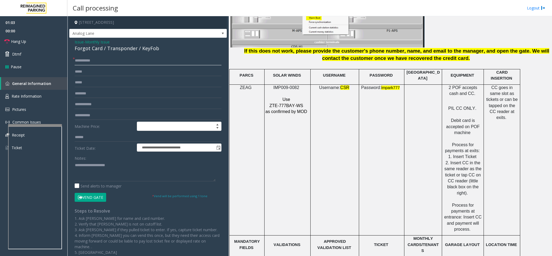
type input "**********"
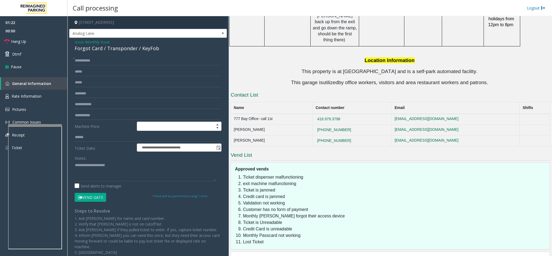
scroll to position [1076, 0]
click at [78, 196] on icon at bounding box center [80, 197] width 4 height 4
click at [130, 166] on textarea at bounding box center [145, 171] width 141 height 20
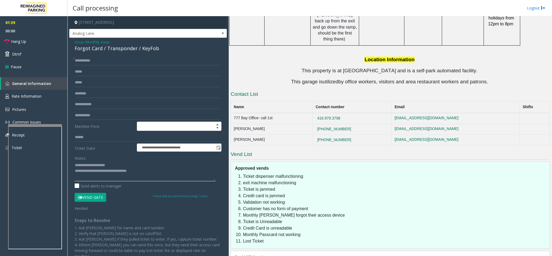
type textarea "**********"
click at [37, 42] on link "Hang Up" at bounding box center [33, 41] width 67 height 13
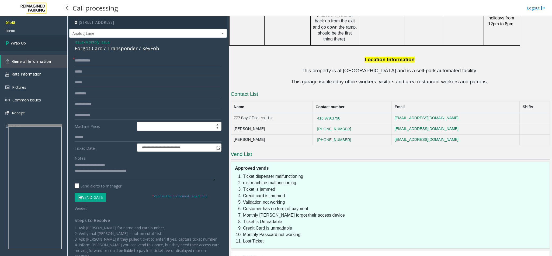
click at [37, 42] on link "Wrap Up" at bounding box center [33, 43] width 67 height 16
